Goal: Task Accomplishment & Management: Use online tool/utility

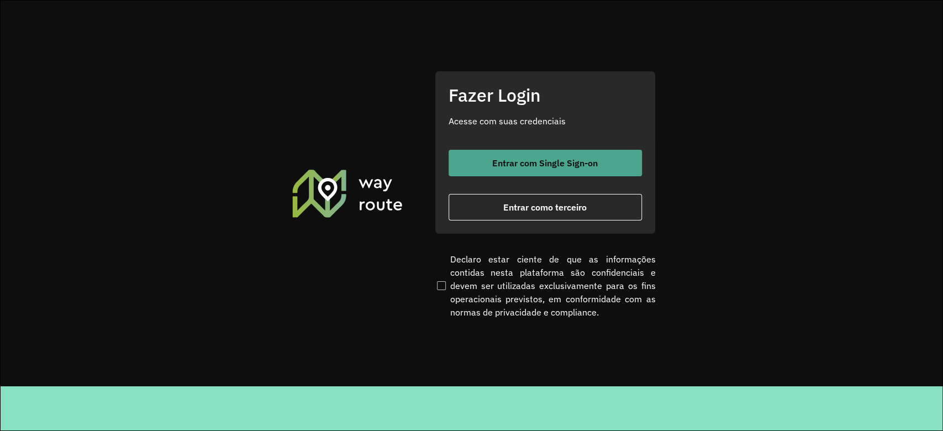
click at [554, 161] on span "Entrar com Single Sign-on" at bounding box center [544, 162] width 105 height 9
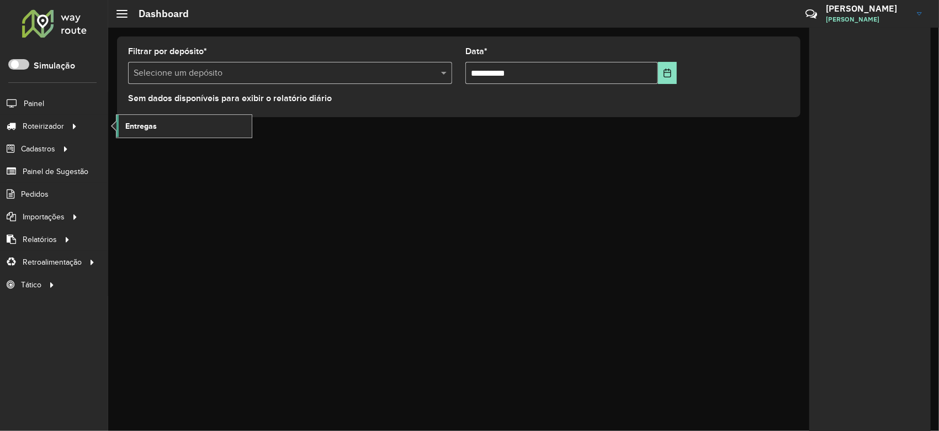
click at [140, 126] on span "Entregas" at bounding box center [140, 126] width 31 height 12
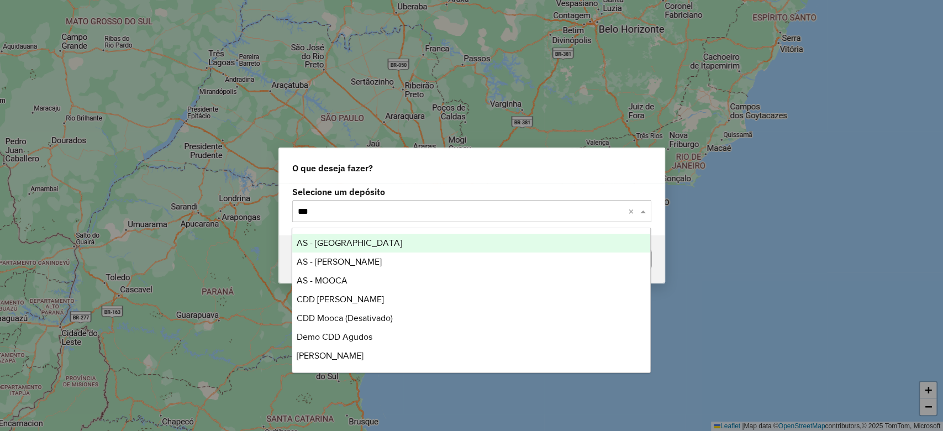
type input "****"
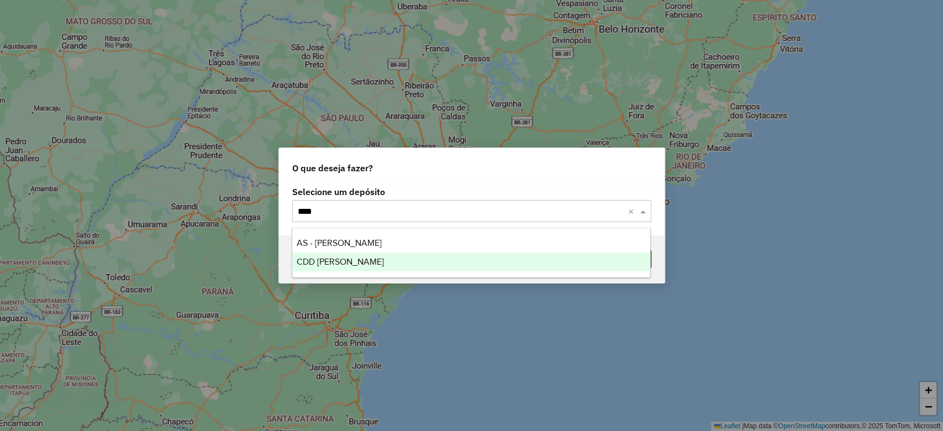
click at [362, 258] on div "CDD [PERSON_NAME]" at bounding box center [471, 261] width 358 height 19
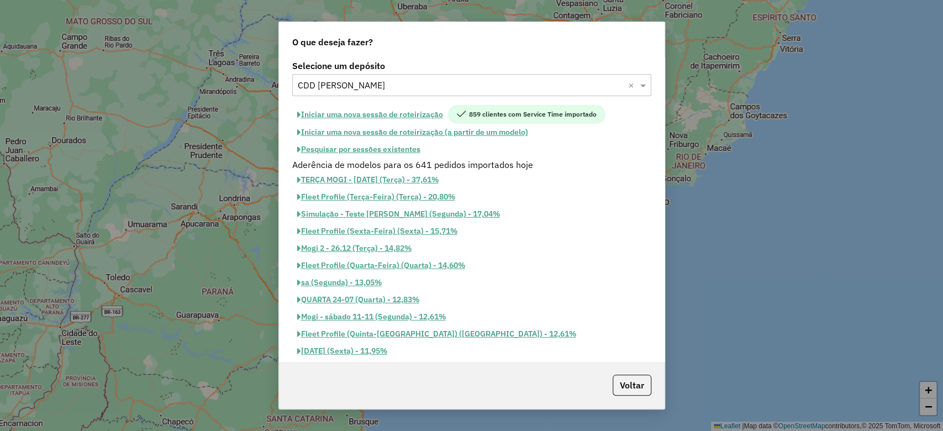
click at [398, 152] on button "Pesquisar por sessões existentes" at bounding box center [358, 149] width 133 height 17
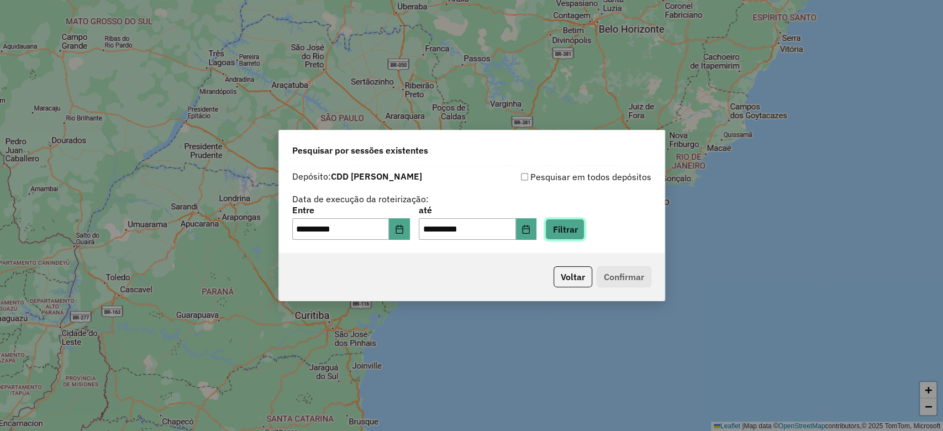
click at [583, 230] on button "Filtrar" at bounding box center [564, 229] width 39 height 21
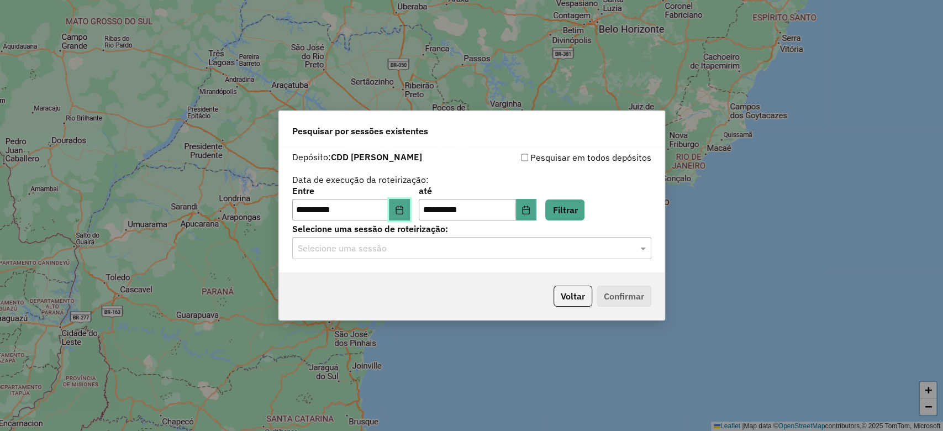
click at [410, 214] on button "Choose Date" at bounding box center [399, 210] width 21 height 22
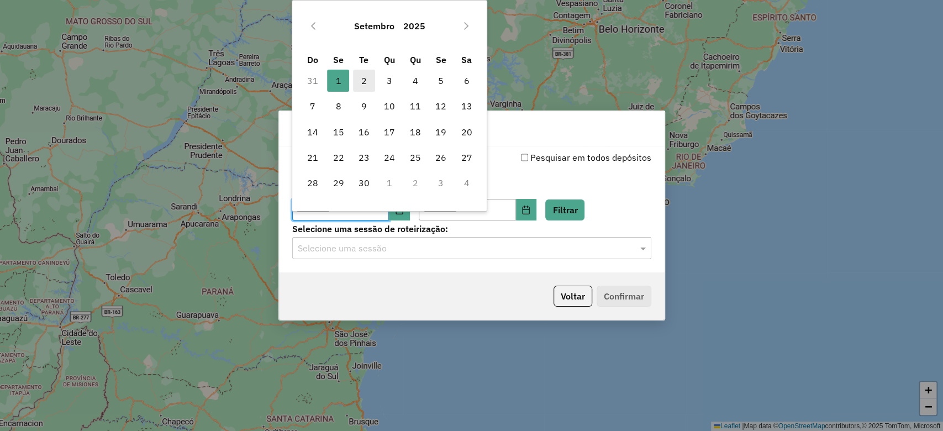
click at [359, 77] on span "2" at bounding box center [364, 81] width 22 height 22
type input "**********"
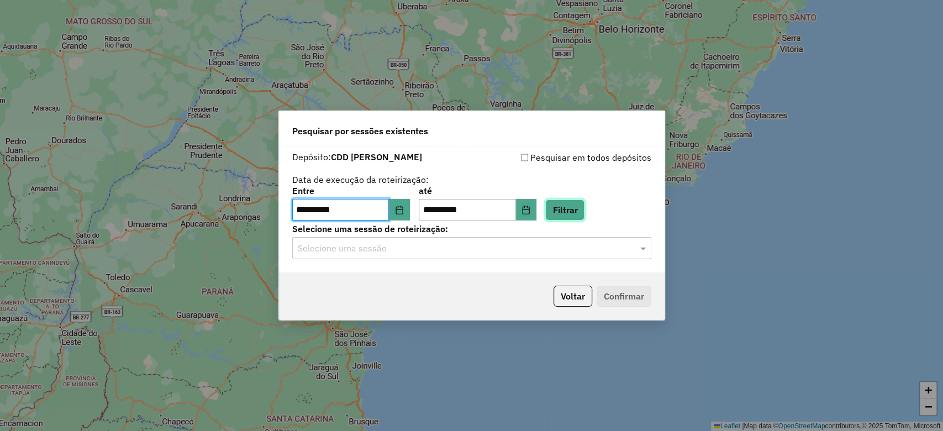
click at [573, 211] on button "Filtrar" at bounding box center [564, 209] width 39 height 21
click at [393, 249] on input "text" at bounding box center [461, 248] width 326 height 13
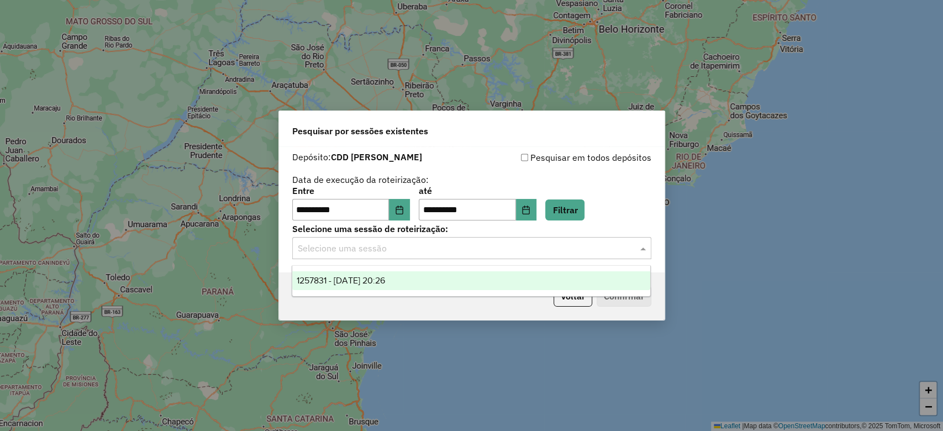
click at [367, 281] on span "1257831 - [DATE] 20:26" at bounding box center [341, 280] width 88 height 9
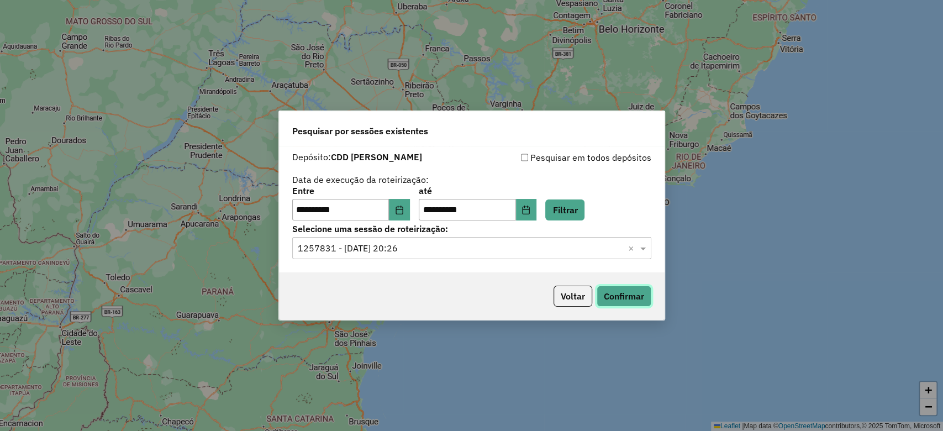
click at [639, 291] on button "Confirmar" at bounding box center [623, 295] width 55 height 21
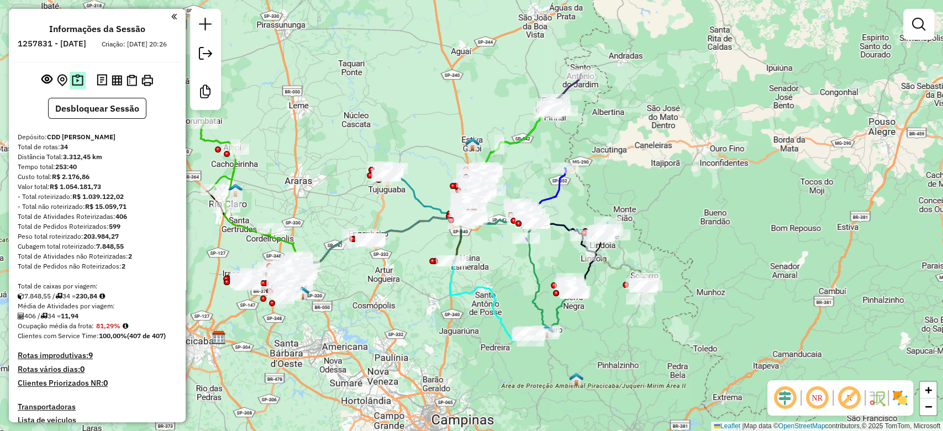
click at [70, 88] on button at bounding box center [78, 80] width 16 height 17
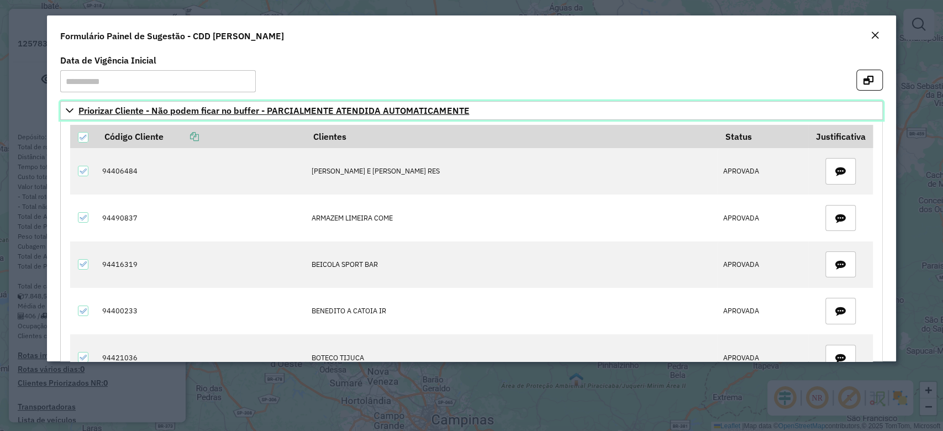
click at [66, 109] on icon at bounding box center [69, 110] width 9 height 9
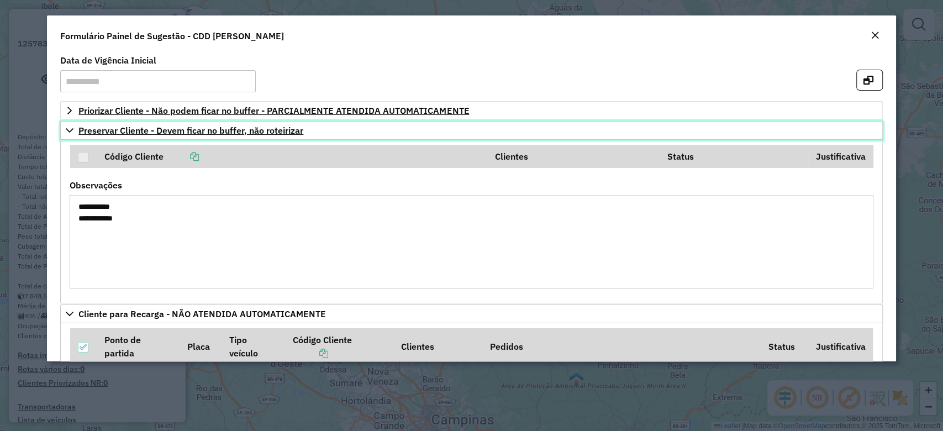
click at [71, 128] on icon at bounding box center [69, 130] width 9 height 9
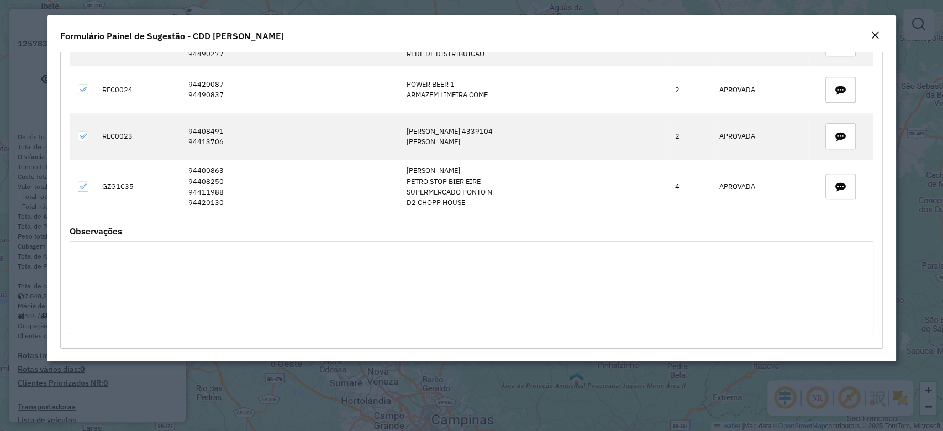
scroll to position [512, 0]
